Goal: Entertainment & Leisure: Consume media (video, audio)

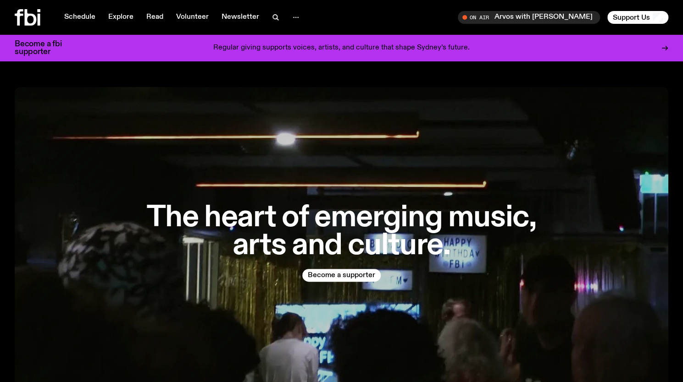
click at [41, 14] on div at bounding box center [37, 17] width 44 height 17
click at [27, 21] on icon at bounding box center [31, 17] width 12 height 17
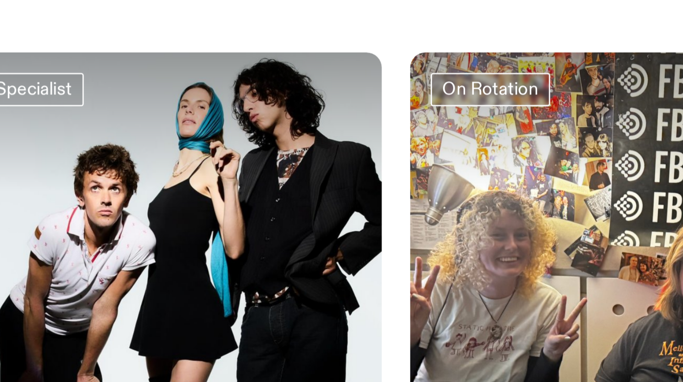
scroll to position [417, 0]
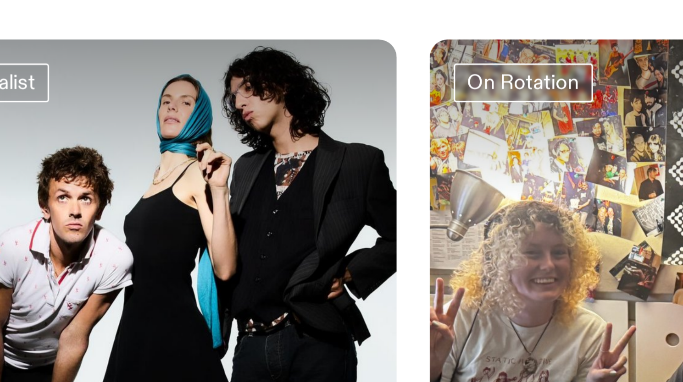
click at [292, 127] on div at bounding box center [248, 125] width 149 height 50
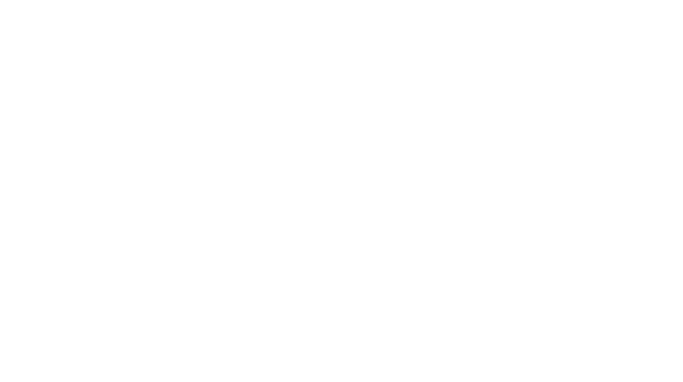
click at [292, 127] on div at bounding box center [248, 125] width 149 height 50
